Goal: Book appointment/travel/reservation

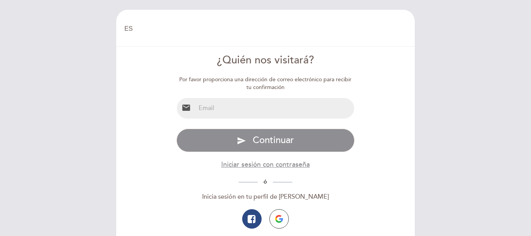
select select "es"
click at [261, 111] on input "email" at bounding box center [274, 108] width 159 height 21
type input "[EMAIL_ADDRESS][DOMAIN_NAME]"
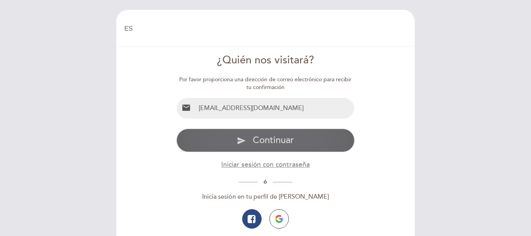
click at [303, 139] on button "send Continuar" at bounding box center [265, 140] width 178 height 23
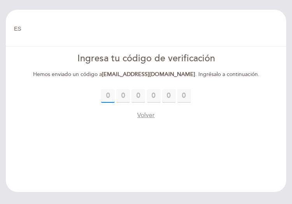
click at [110, 96] on input "text" at bounding box center [108, 96] width 14 height 14
type input "2"
type input "9"
type input "5"
type input "3"
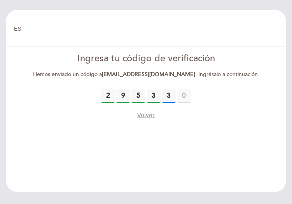
type input "3"
type input "9"
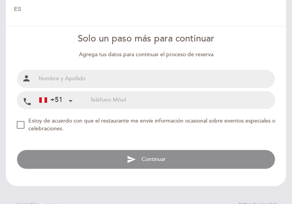
scroll to position [31, 0]
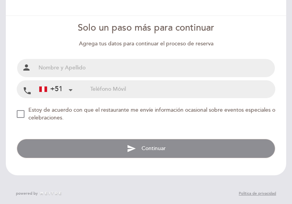
click at [39, 64] on input "text" at bounding box center [155, 68] width 239 height 18
click at [86, 71] on input "[US_STATE]" at bounding box center [155, 68] width 239 height 18
type input "[US_STATE][PERSON_NAME]"
click at [17, 113] on div "NEW_MODAL_AGREE_RESTAURANT_SEND_OCCASIONAL_INFO" at bounding box center [21, 114] width 8 height 8
click at [94, 93] on input "tel" at bounding box center [182, 89] width 185 height 17
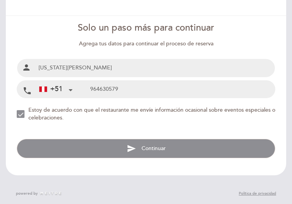
type input "964630579"
click at [141, 151] on button "send Continuar" at bounding box center [146, 148] width 258 height 19
